Goal: Navigation & Orientation: Find specific page/section

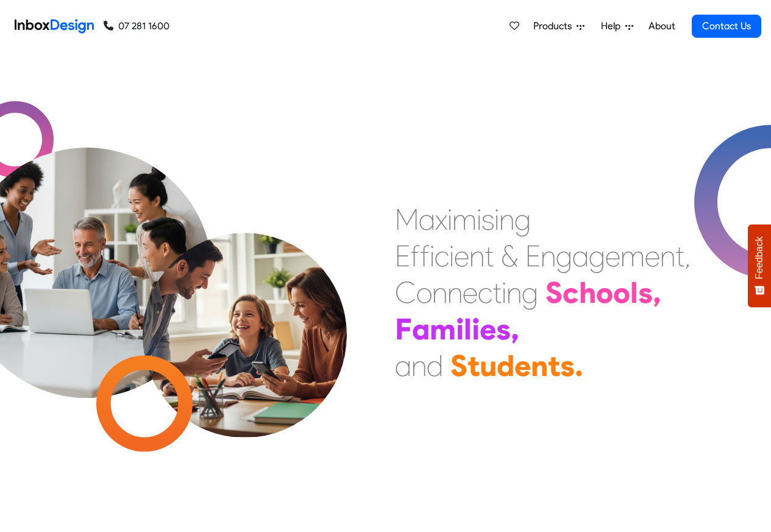
click at [559, 26] on span "Products" at bounding box center [554, 26] width 43 height 15
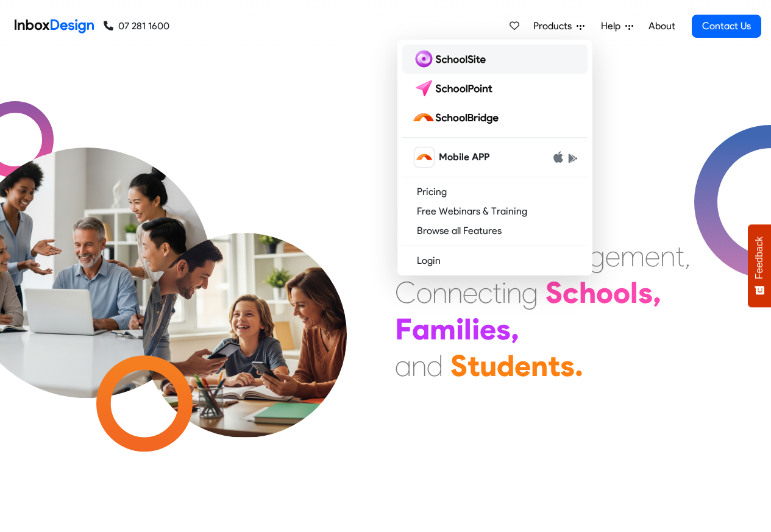
click at [457, 58] on img at bounding box center [451, 58] width 79 height 19
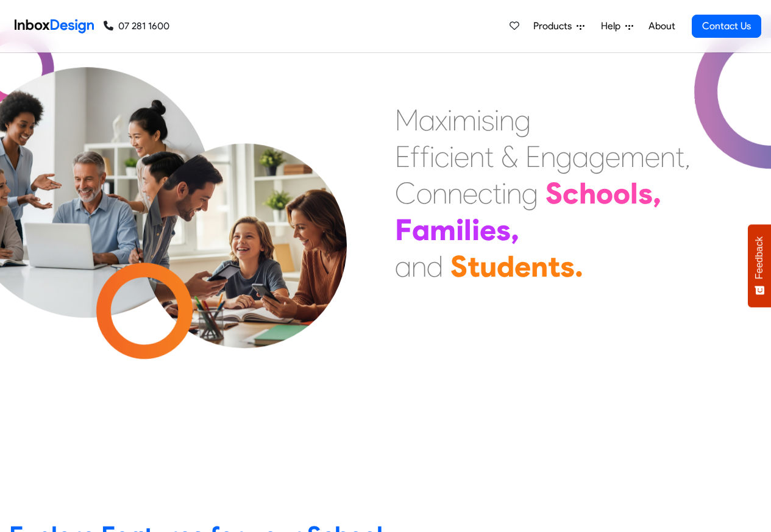
scroll to position [439, 0]
